Goal: Task Accomplishment & Management: Manage account settings

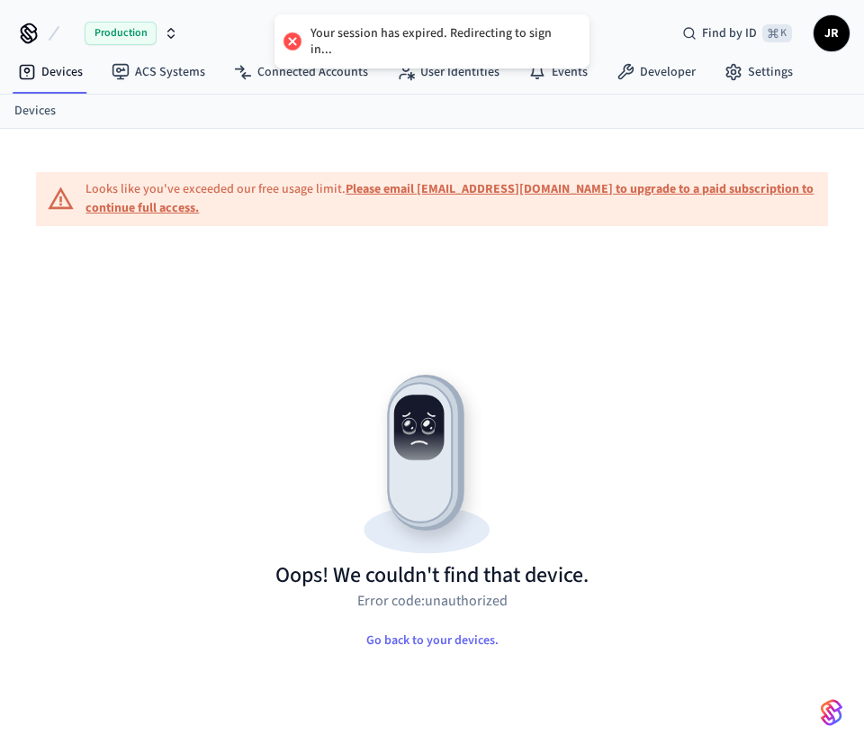
click at [384, 199] on div "Looks like you've exceeded our free usage limit. Please email support@getseam.c…" at bounding box center [457, 199] width 743 height 38
